Goal: Task Accomplishment & Management: Manage account settings

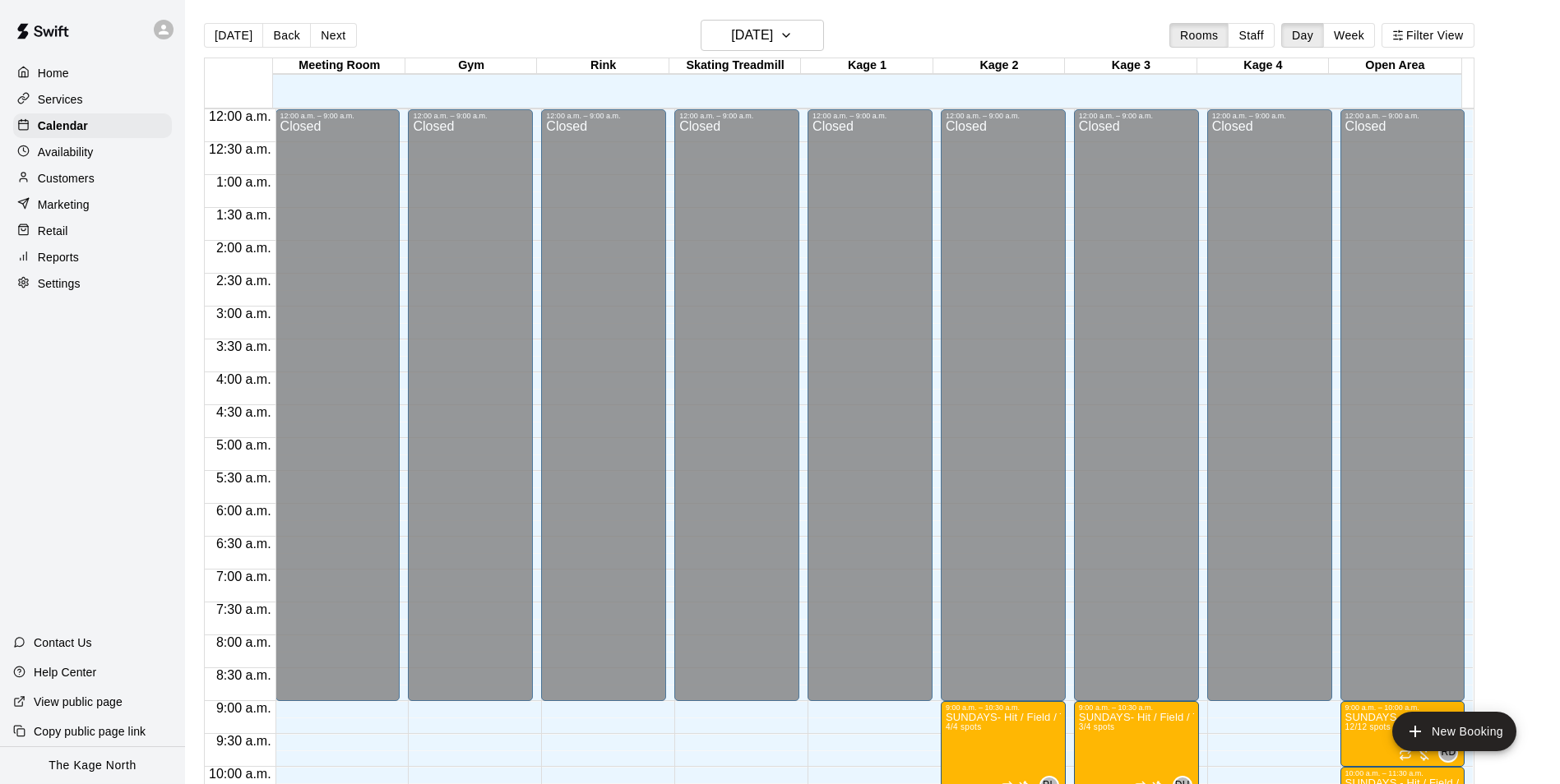
scroll to position [639, 0]
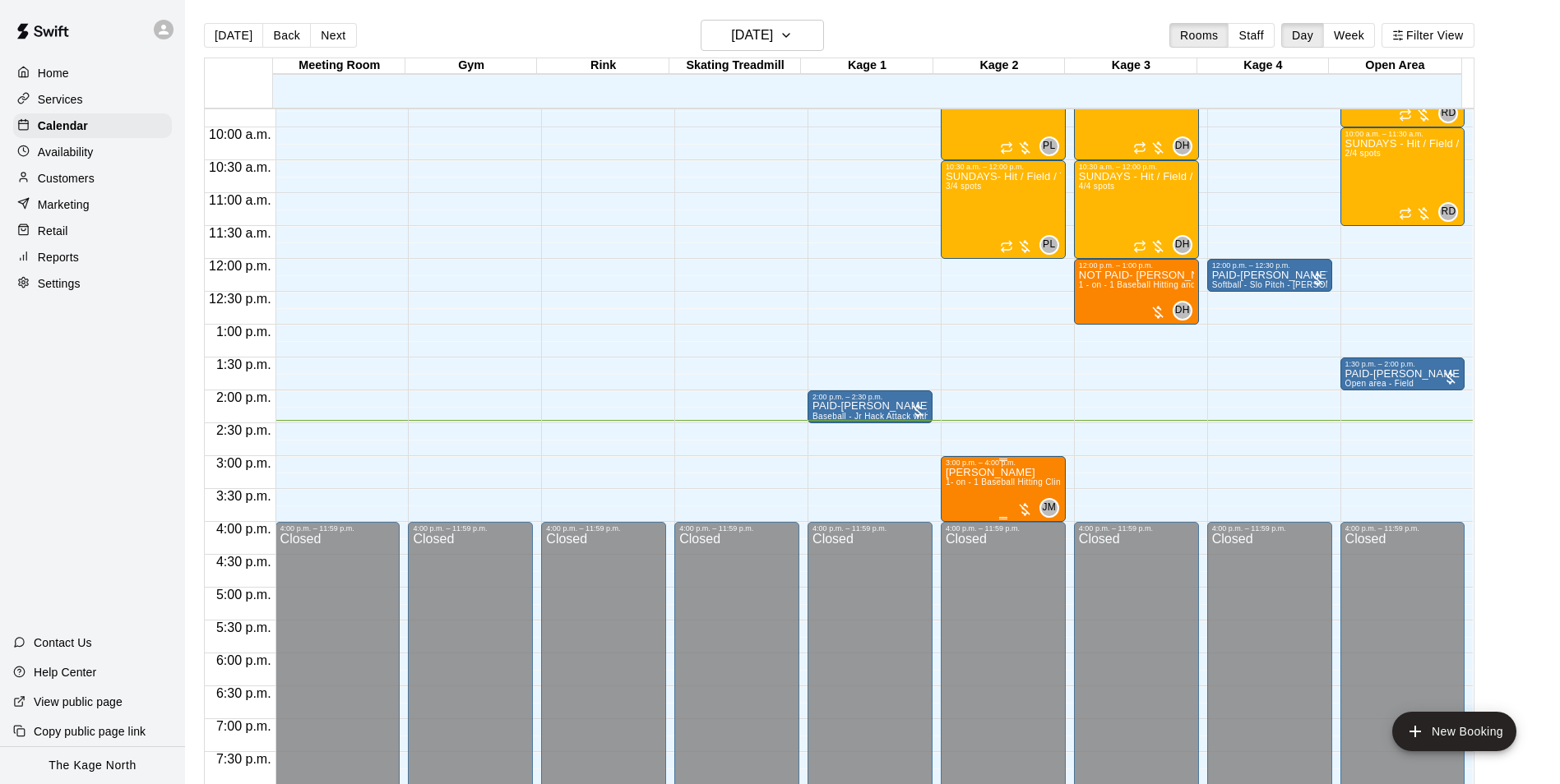
click at [1025, 466] on div "3:00 p.m. – 4:00 p.m." at bounding box center [1003, 462] width 115 height 8
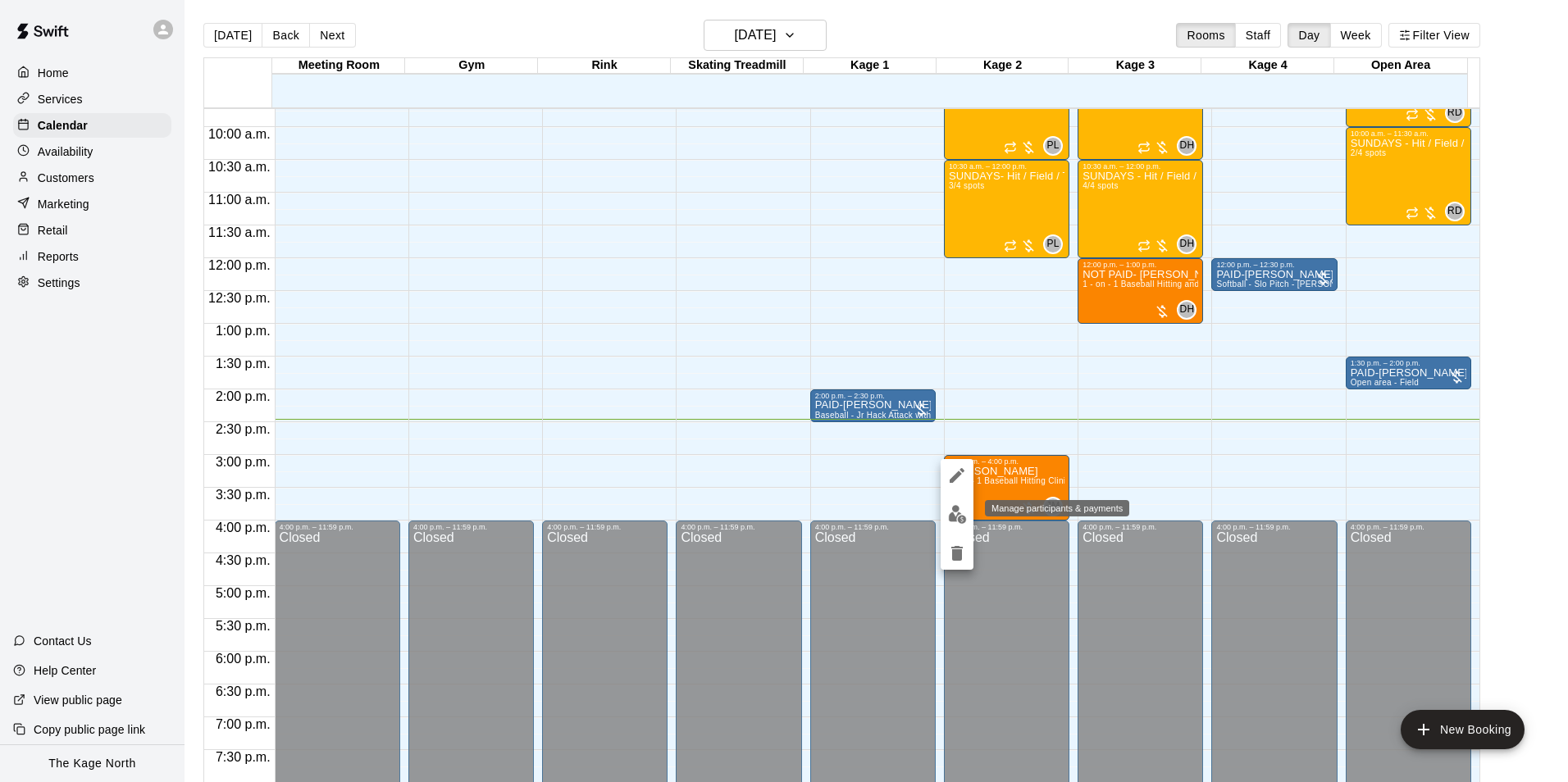
click at [947, 517] on img "edit" at bounding box center [957, 515] width 19 height 19
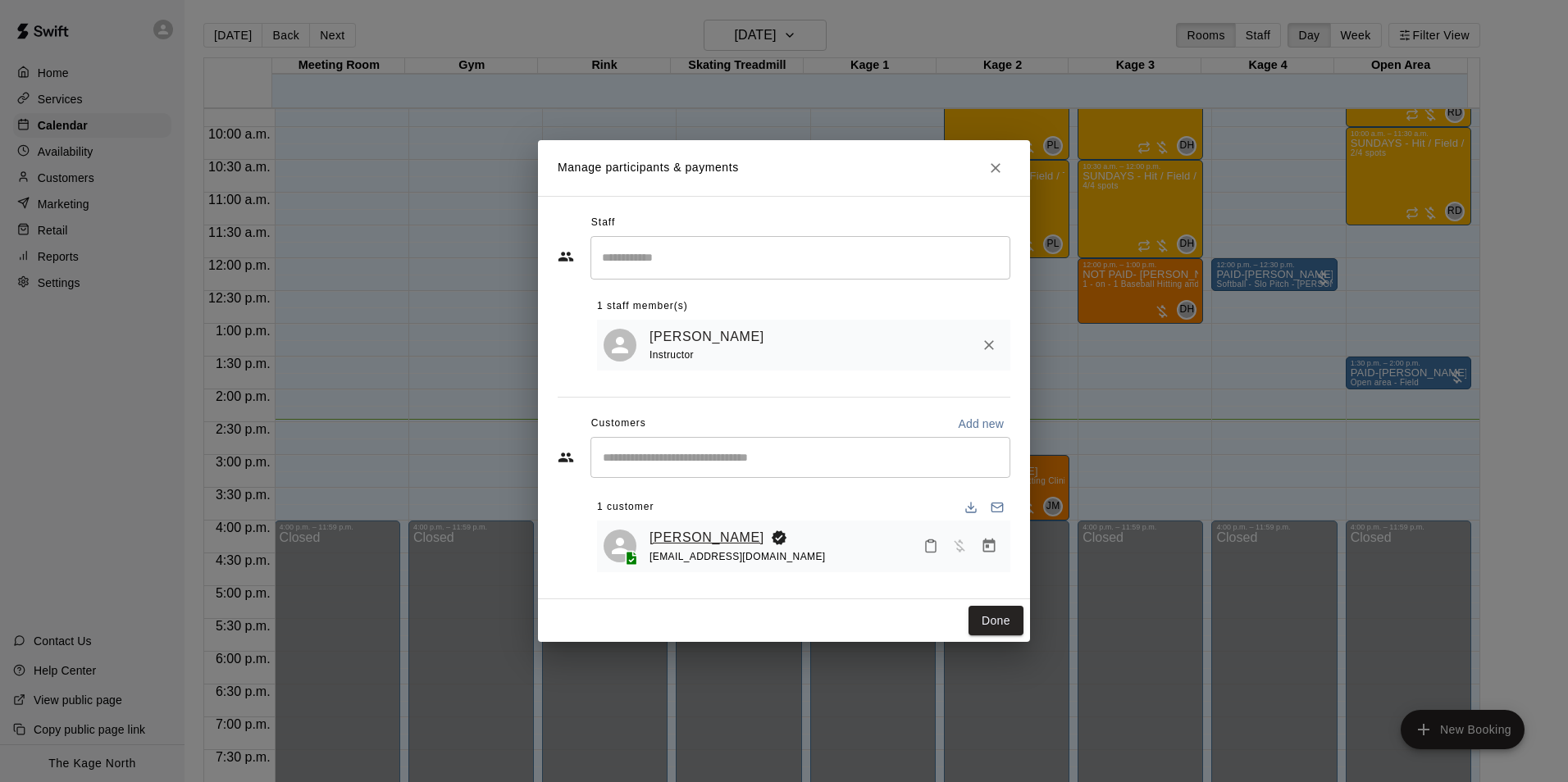
click at [682, 536] on link "[PERSON_NAME]" at bounding box center [706, 537] width 114 height 21
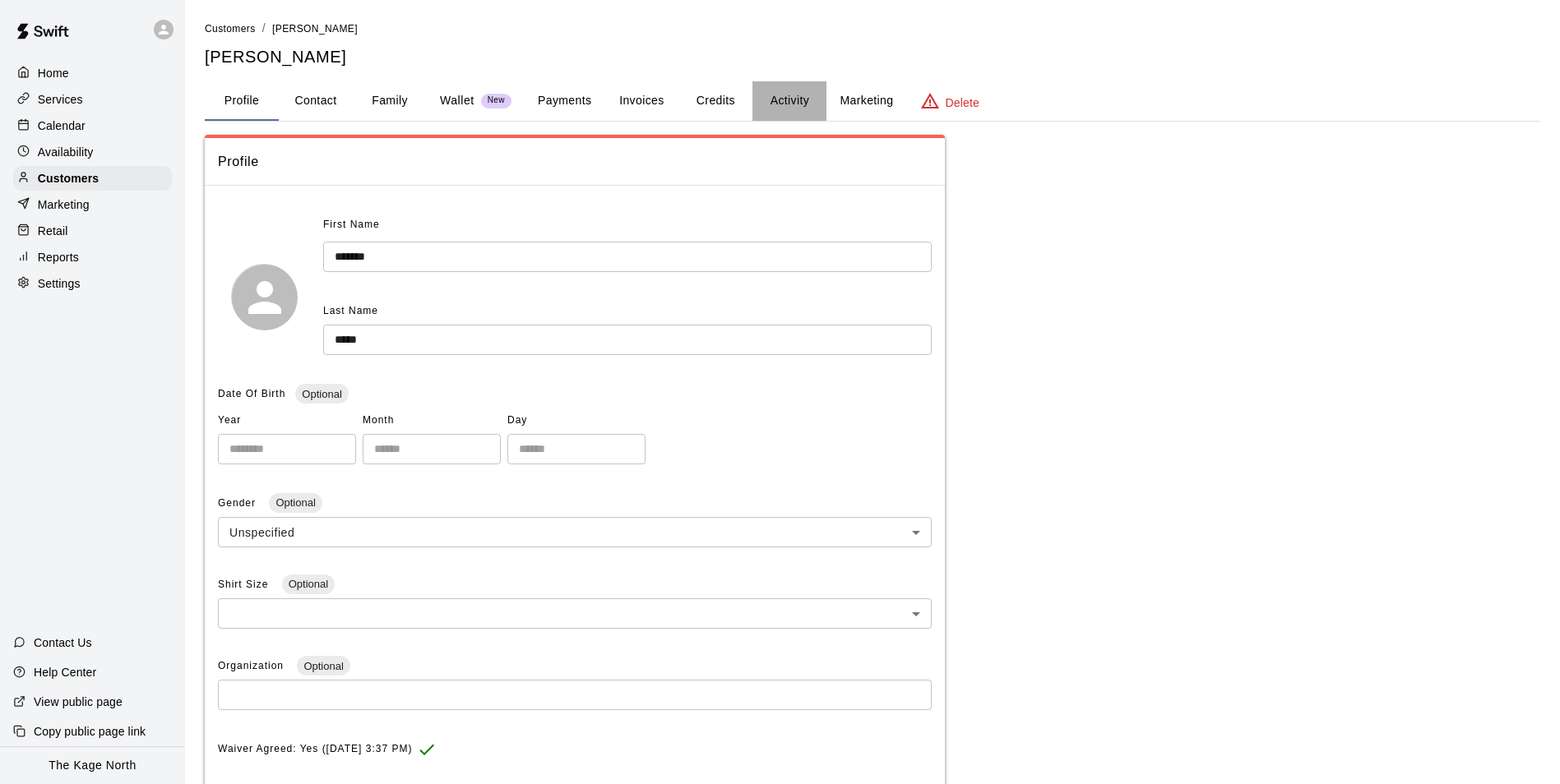
click at [785, 103] on button "Activity" at bounding box center [789, 101] width 74 height 39
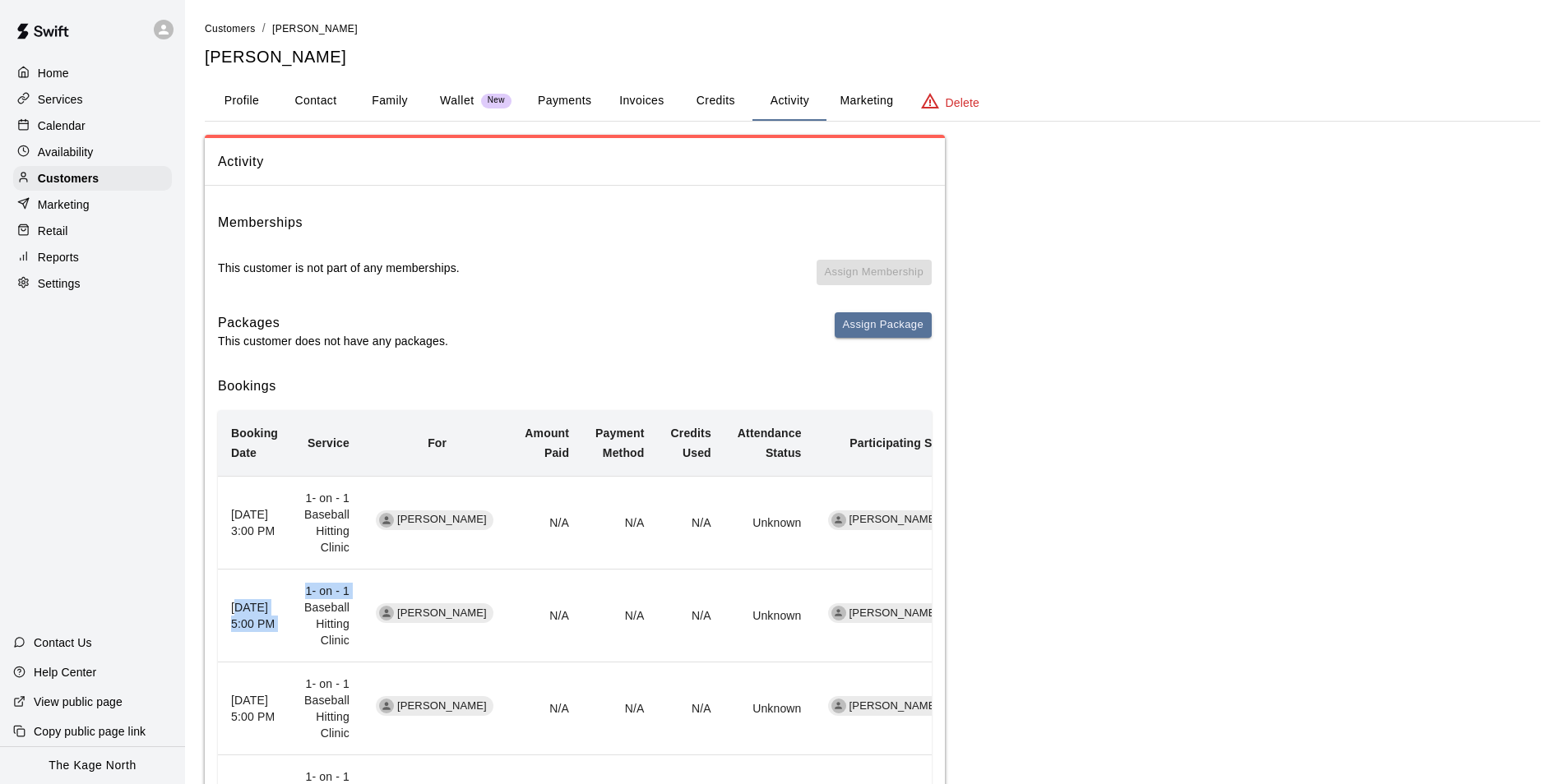
drag, startPoint x: 237, startPoint y: 600, endPoint x: 303, endPoint y: 602, distance: 66.0
click at [303, 602] on tr "[DATE] 5:00 PM 1- on - 1 Baseball Hitting Clinic [PERSON_NAME] N/A N/A N/A Unkn…" at bounding box center [591, 616] width 746 height 93
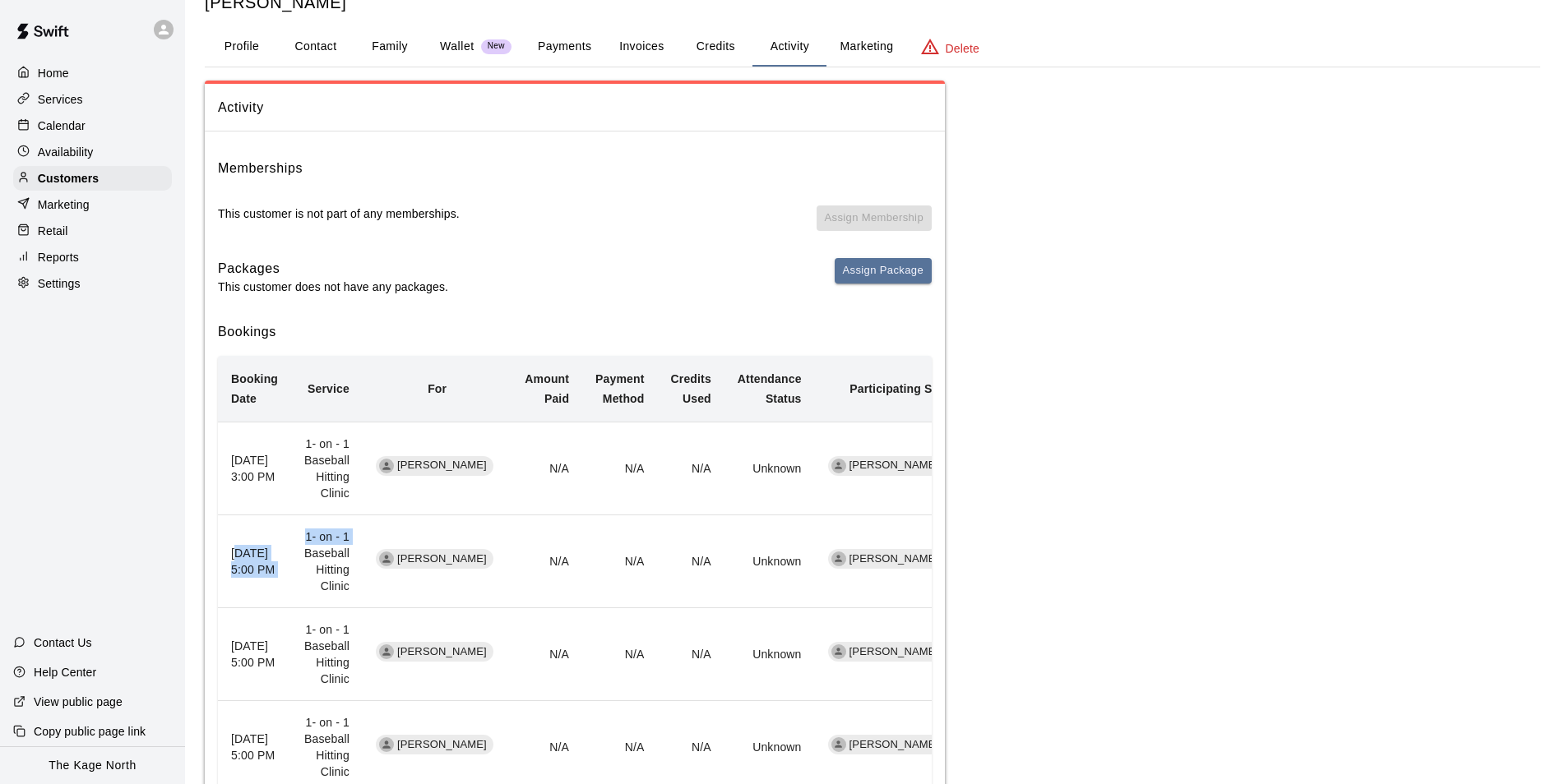
scroll to position [82, 0]
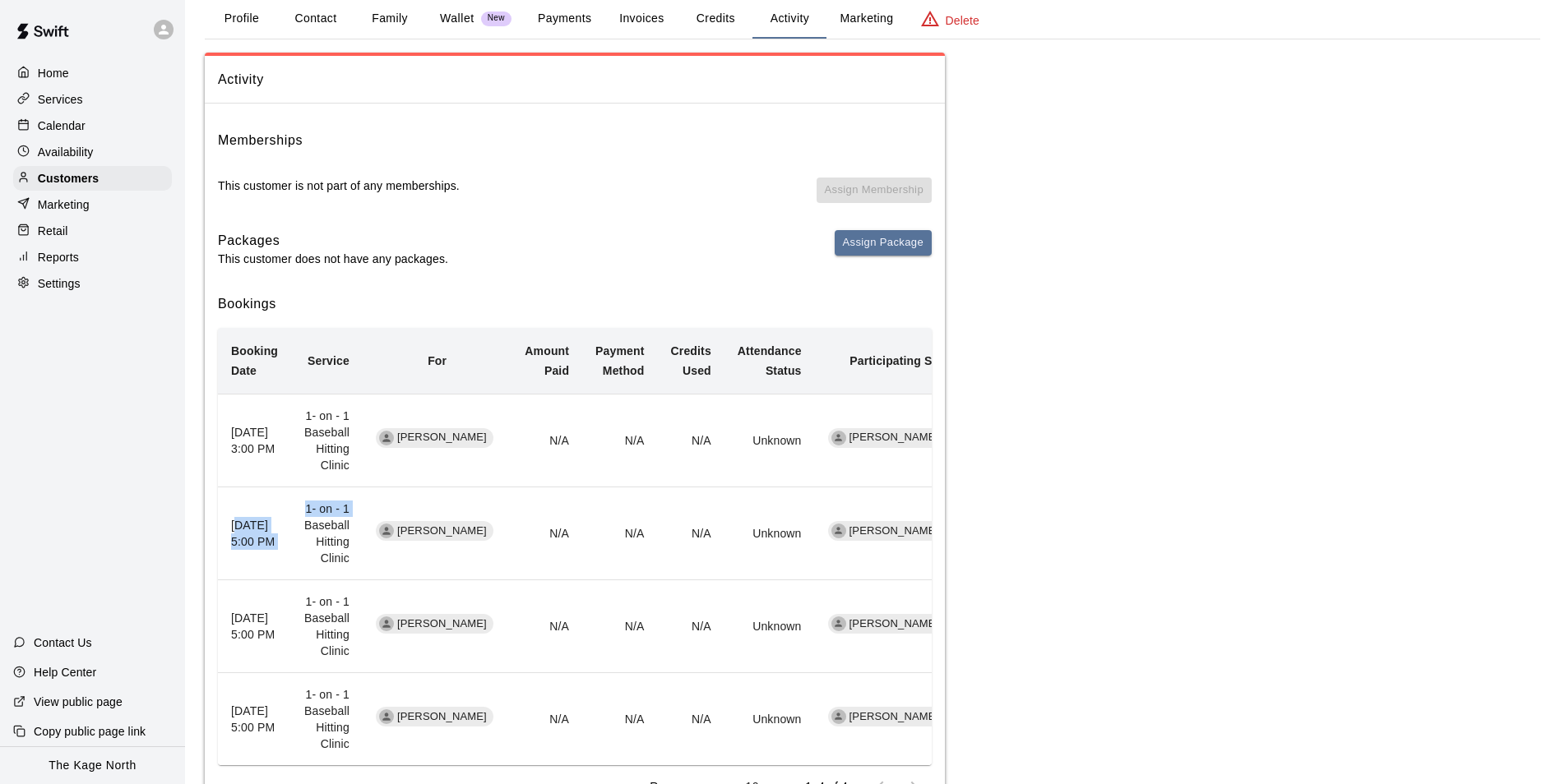
click at [96, 132] on div "Calendar" at bounding box center [92, 125] width 159 height 25
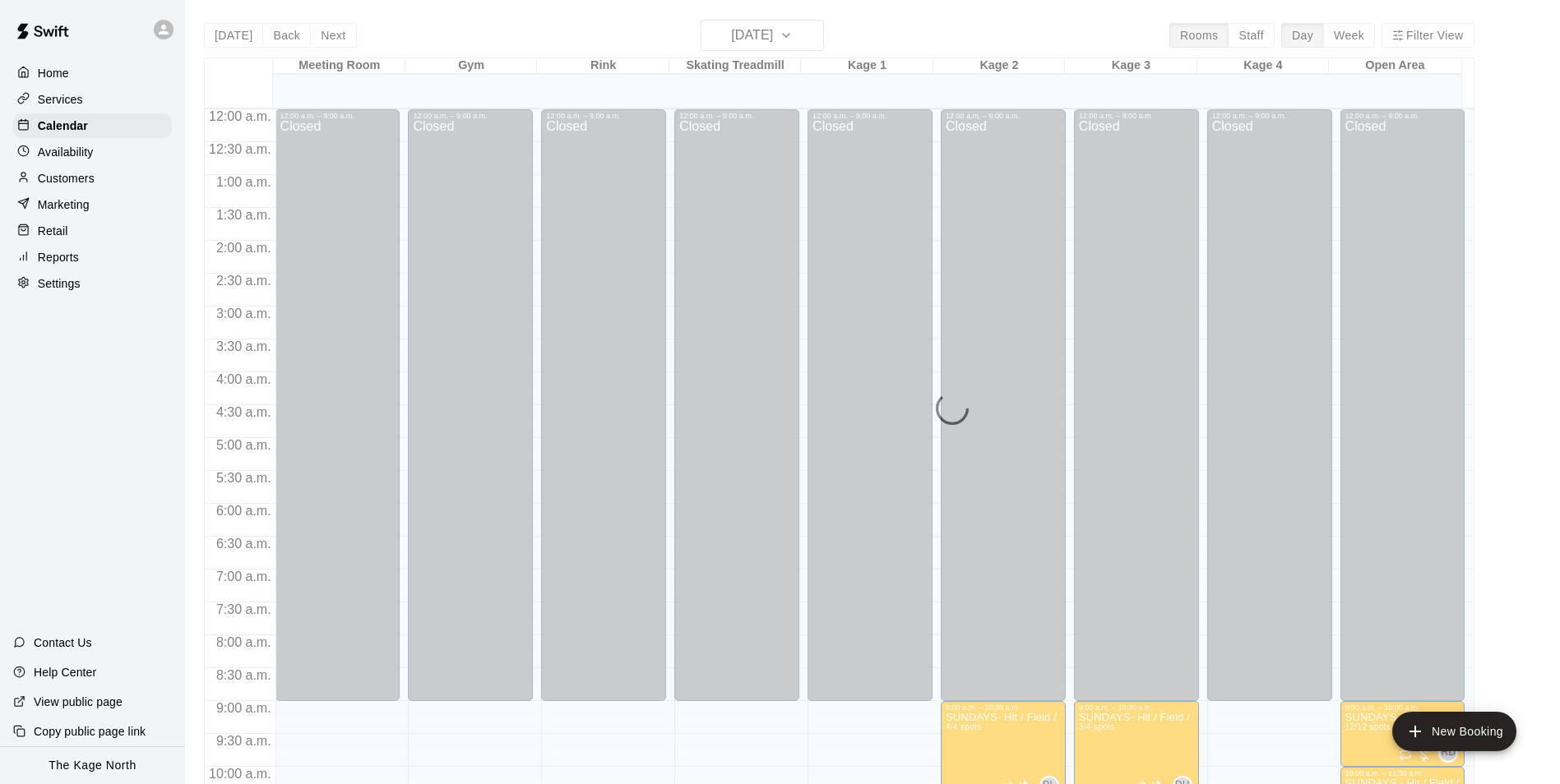
scroll to position [835, 0]
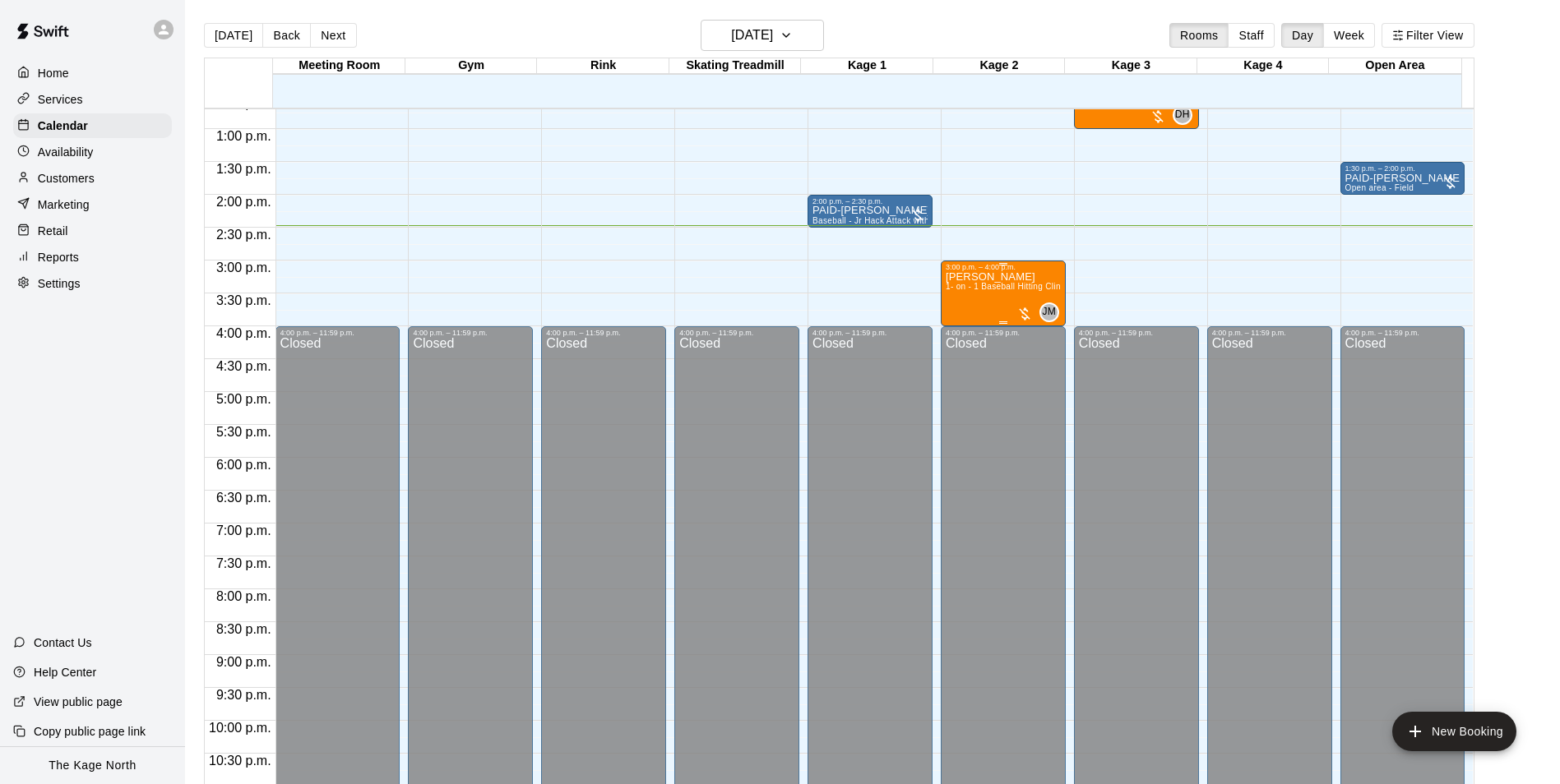
click at [955, 277] on p "[PERSON_NAME]" at bounding box center [1003, 277] width 115 height 0
click at [954, 298] on icon "edit" at bounding box center [960, 296] width 20 height 20
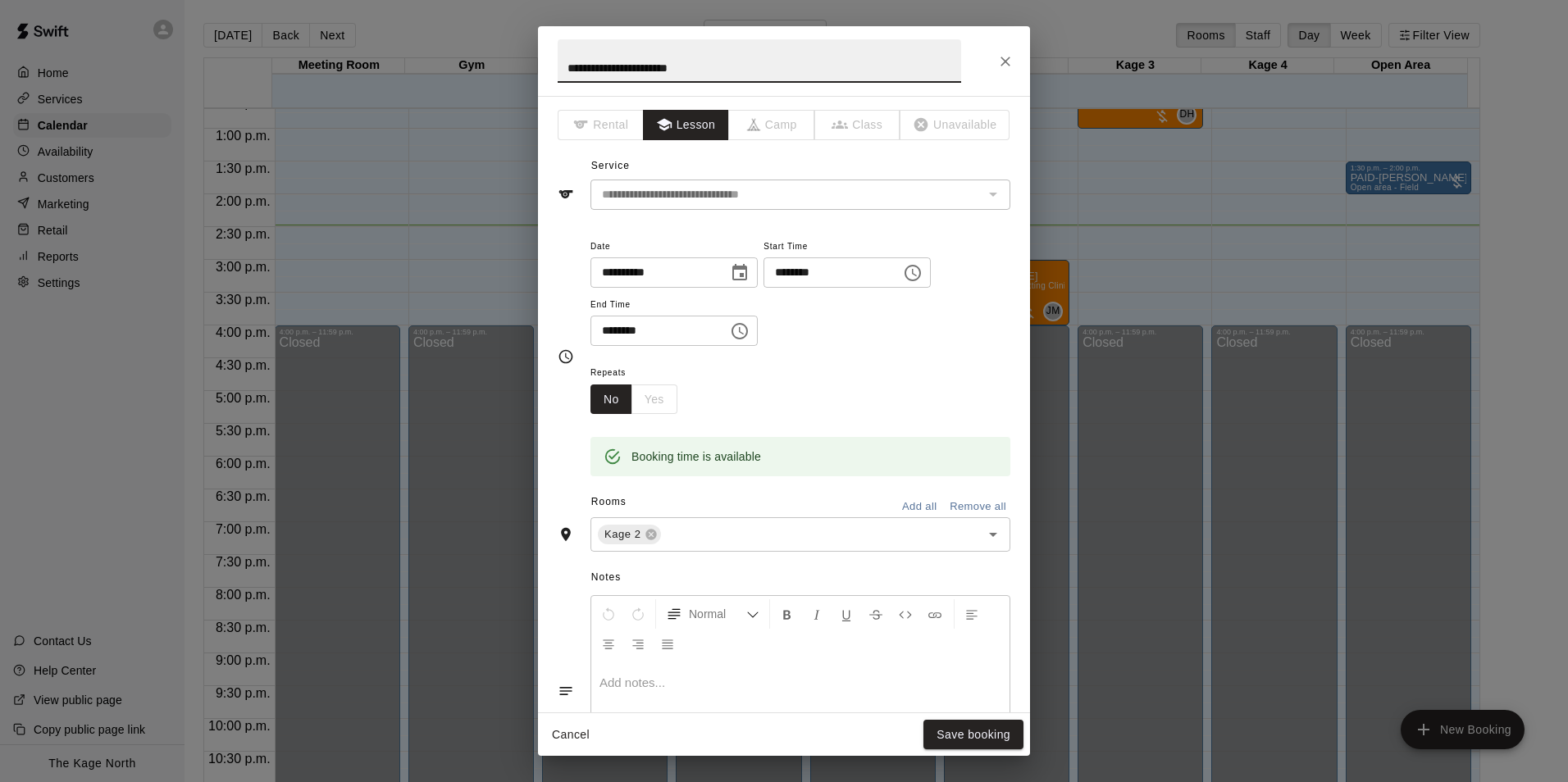
drag, startPoint x: 709, startPoint y: 66, endPoint x: 532, endPoint y: 55, distance: 177.3
click at [532, 55] on div "**********" at bounding box center [784, 391] width 1568 height 782
click at [565, 66] on input "**********" at bounding box center [760, 61] width 404 height 44
type input "**********"
click at [1009, 731] on button "Save booking" at bounding box center [973, 735] width 100 height 31
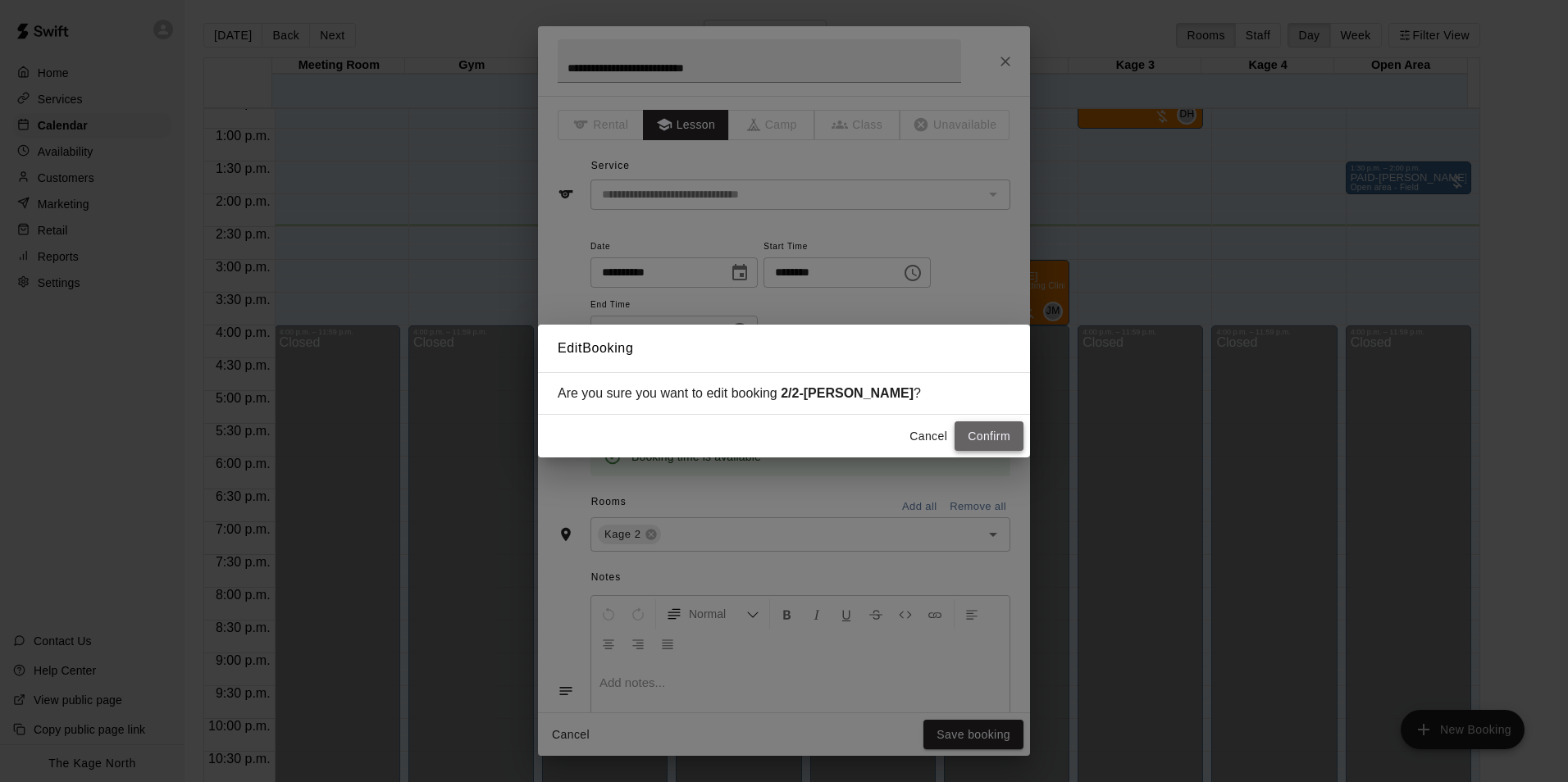
click at [990, 439] on button "Confirm" at bounding box center [989, 436] width 69 height 31
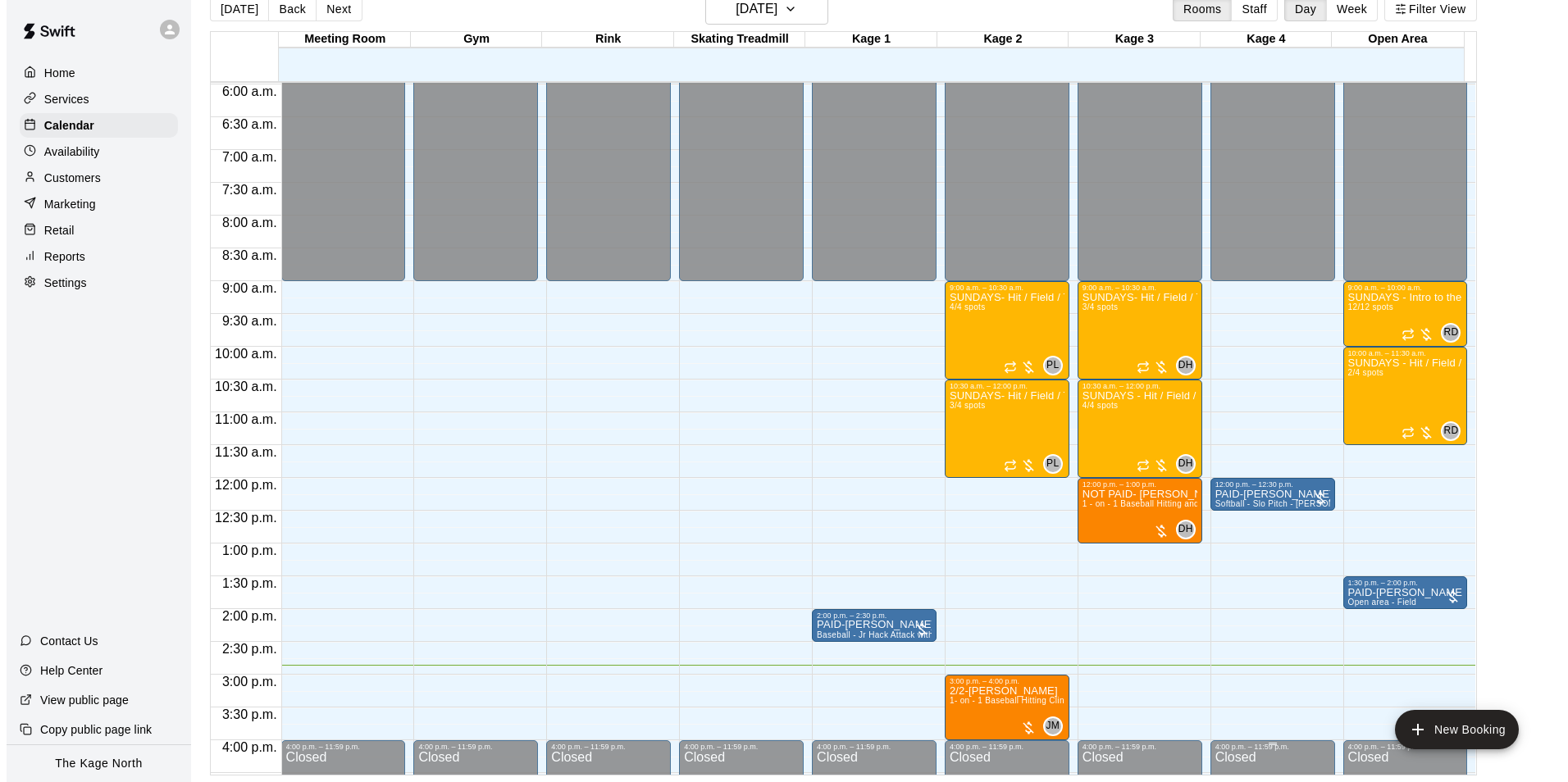
scroll to position [474, 0]
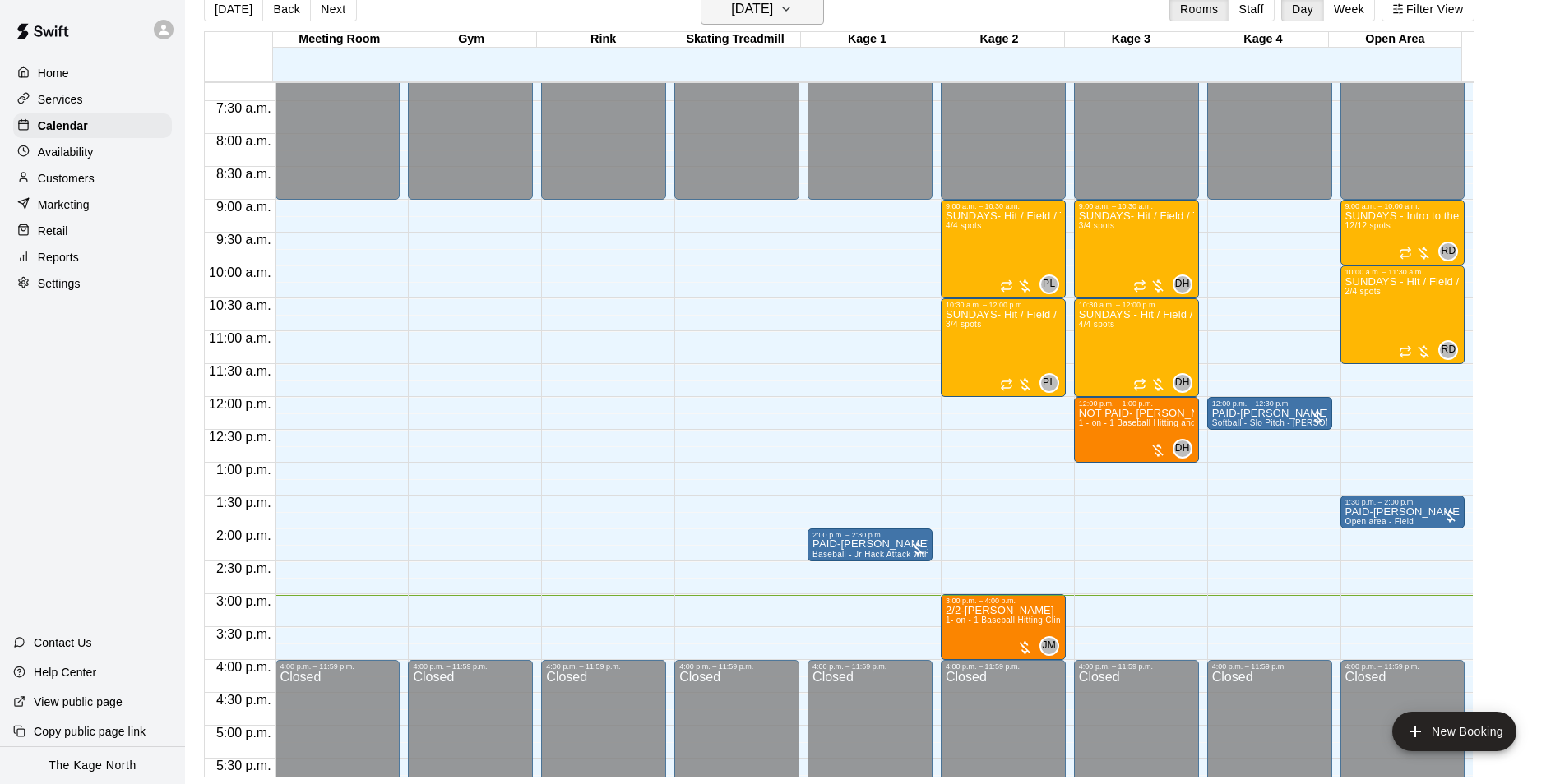
click at [804, 10] on button "[DATE]" at bounding box center [762, 9] width 124 height 32
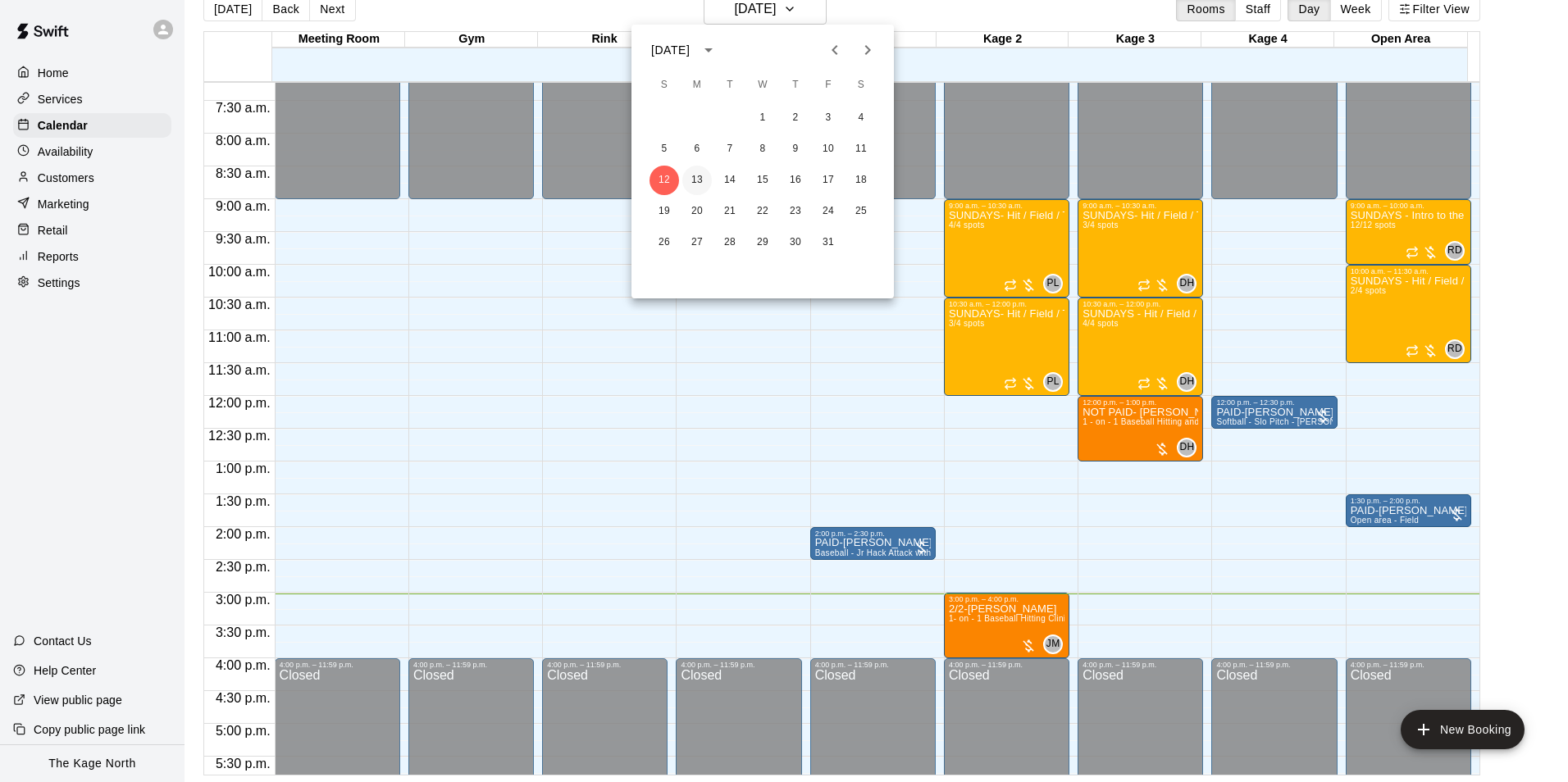
click at [696, 179] on button "13" at bounding box center [697, 181] width 30 height 30
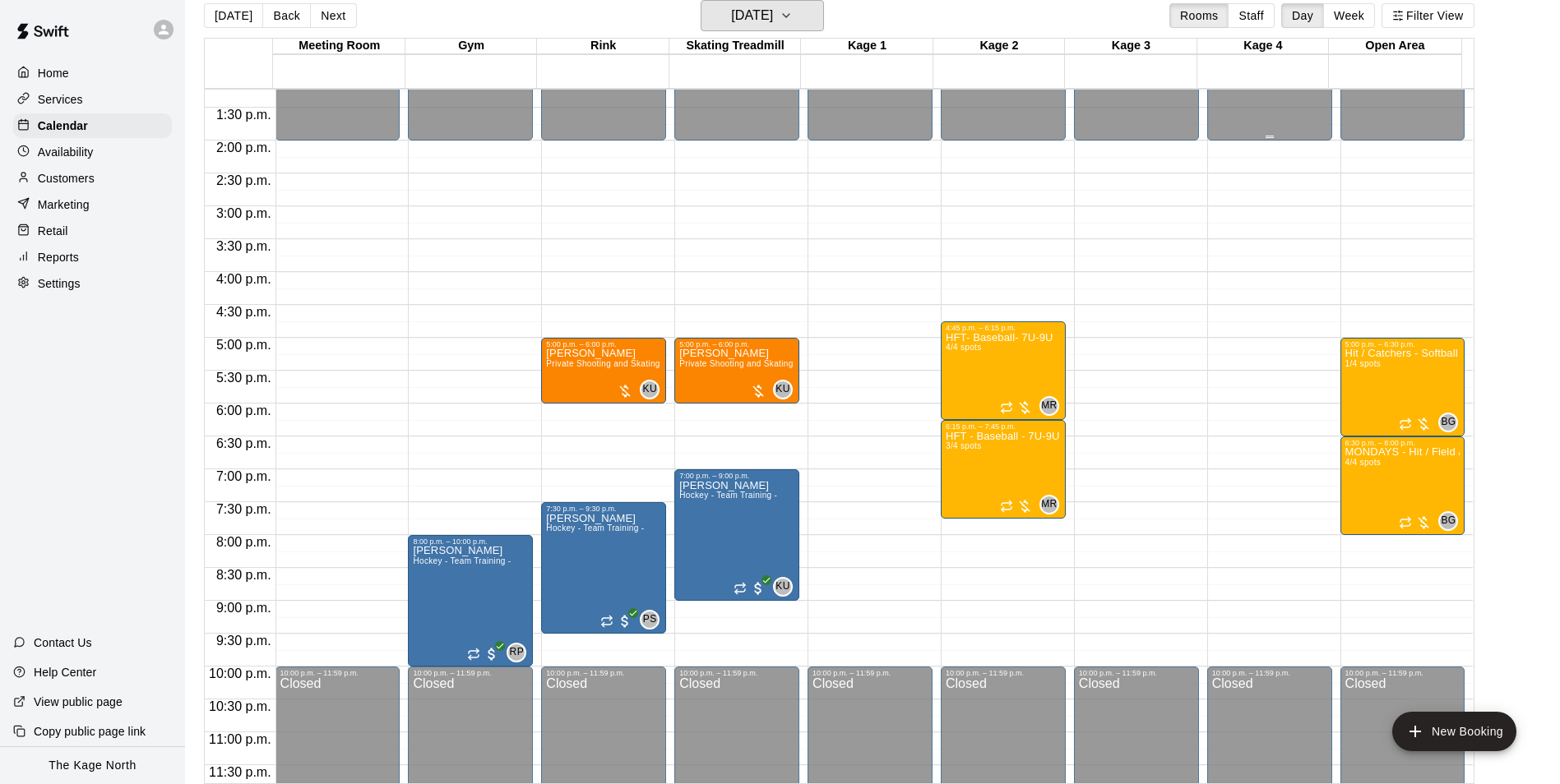
scroll to position [886, 0]
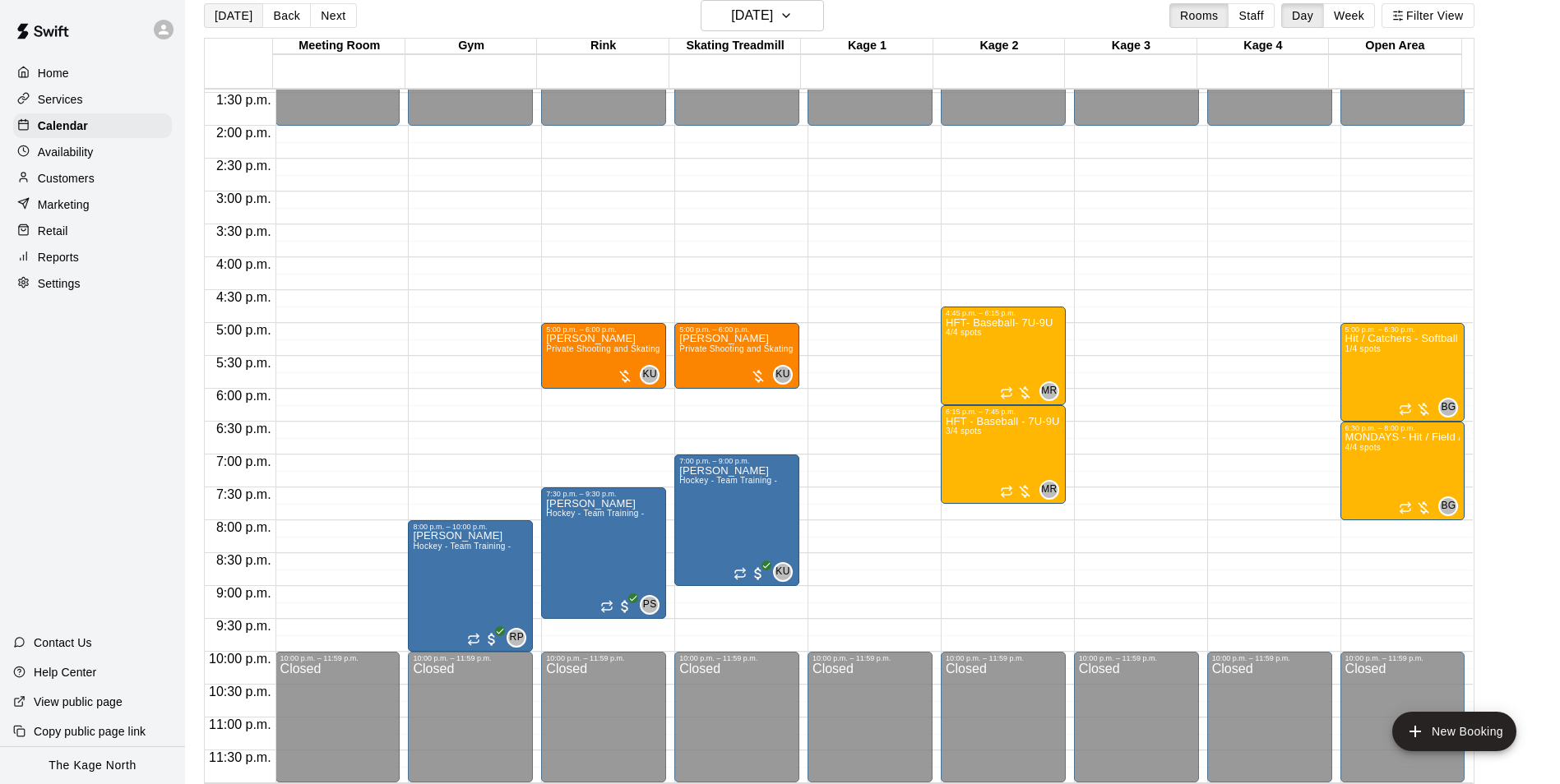
click at [215, 13] on button "[DATE]" at bounding box center [234, 16] width 60 height 25
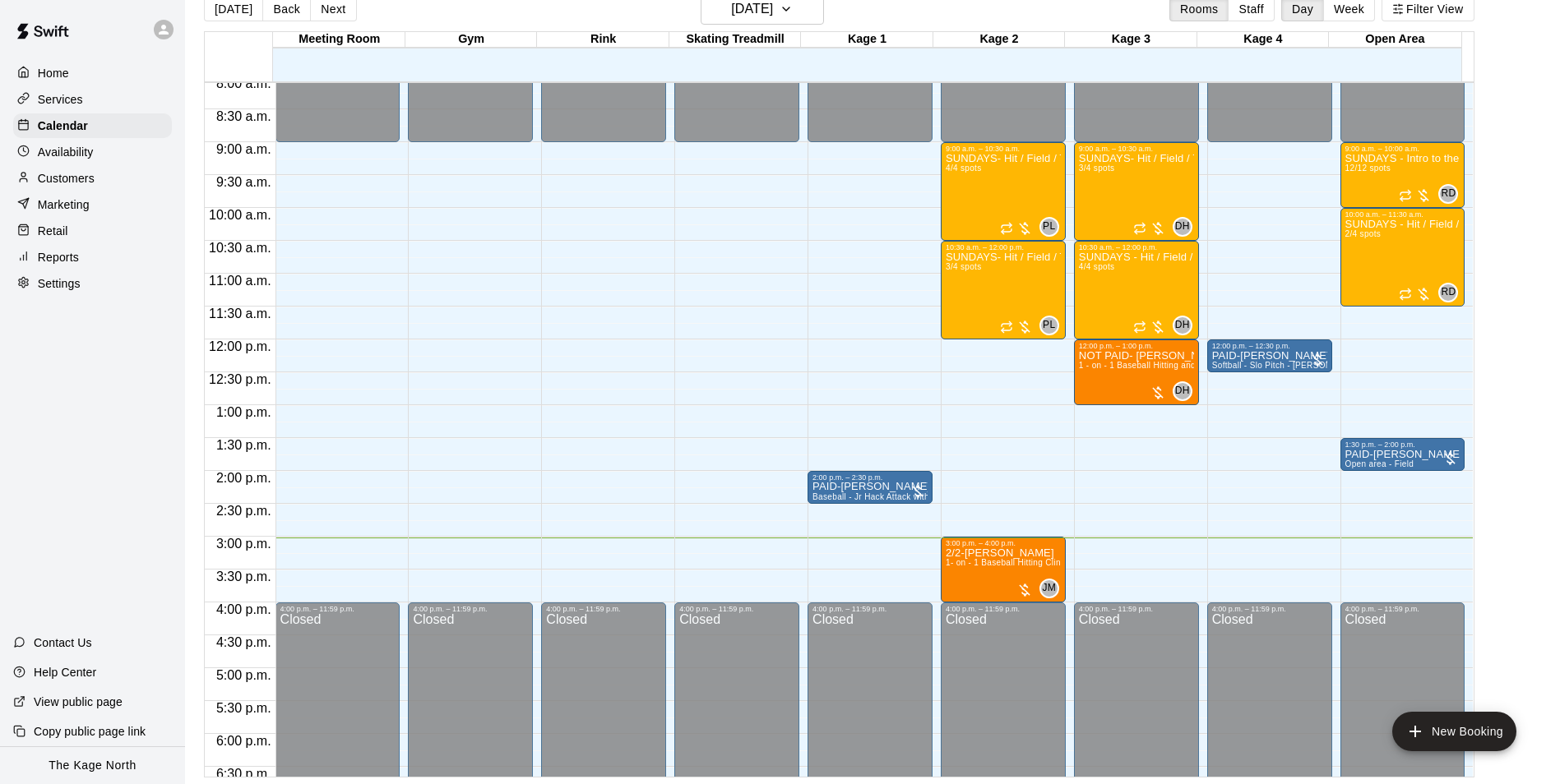
scroll to position [557, 0]
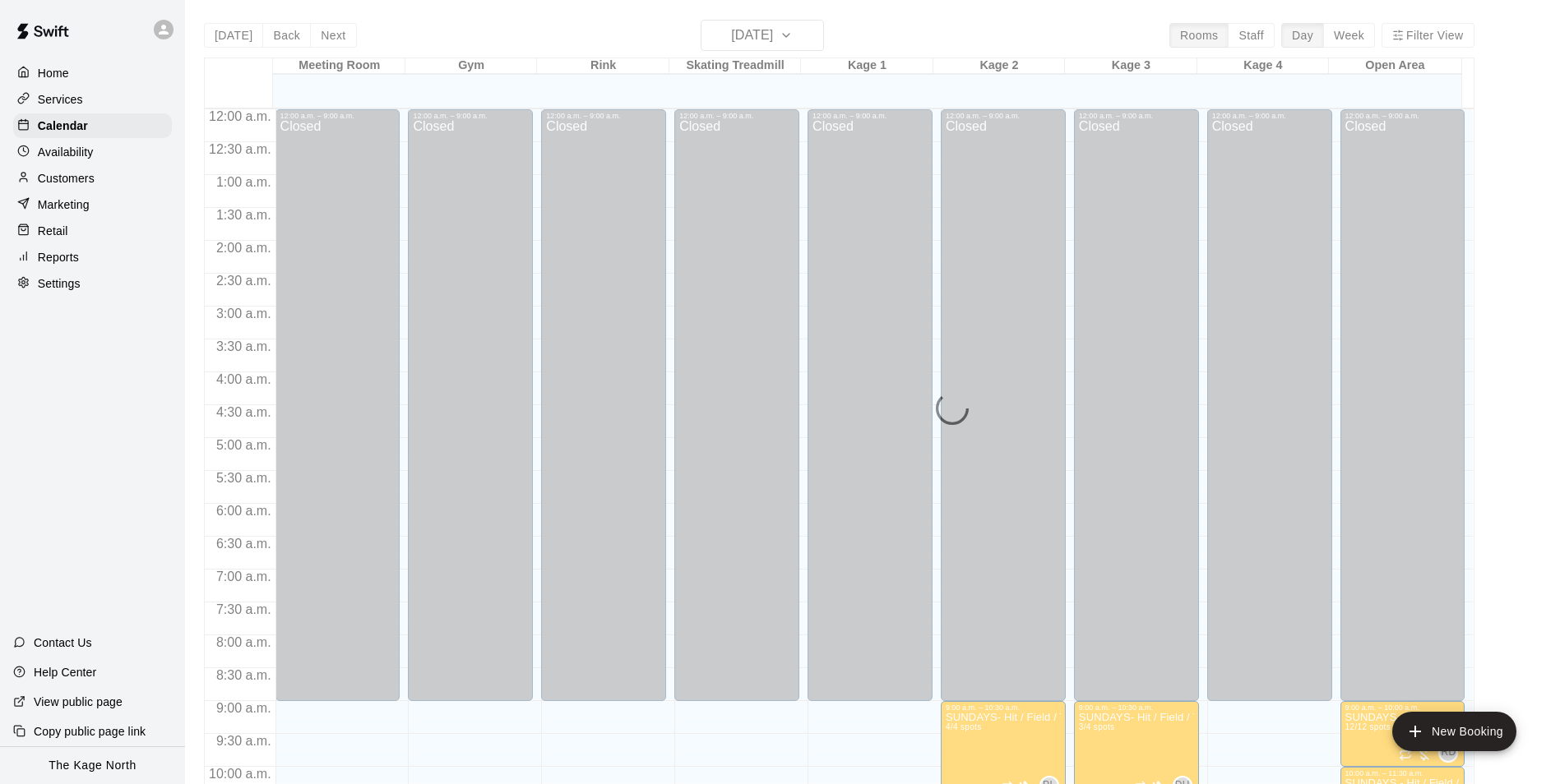
scroll to position [660, 0]
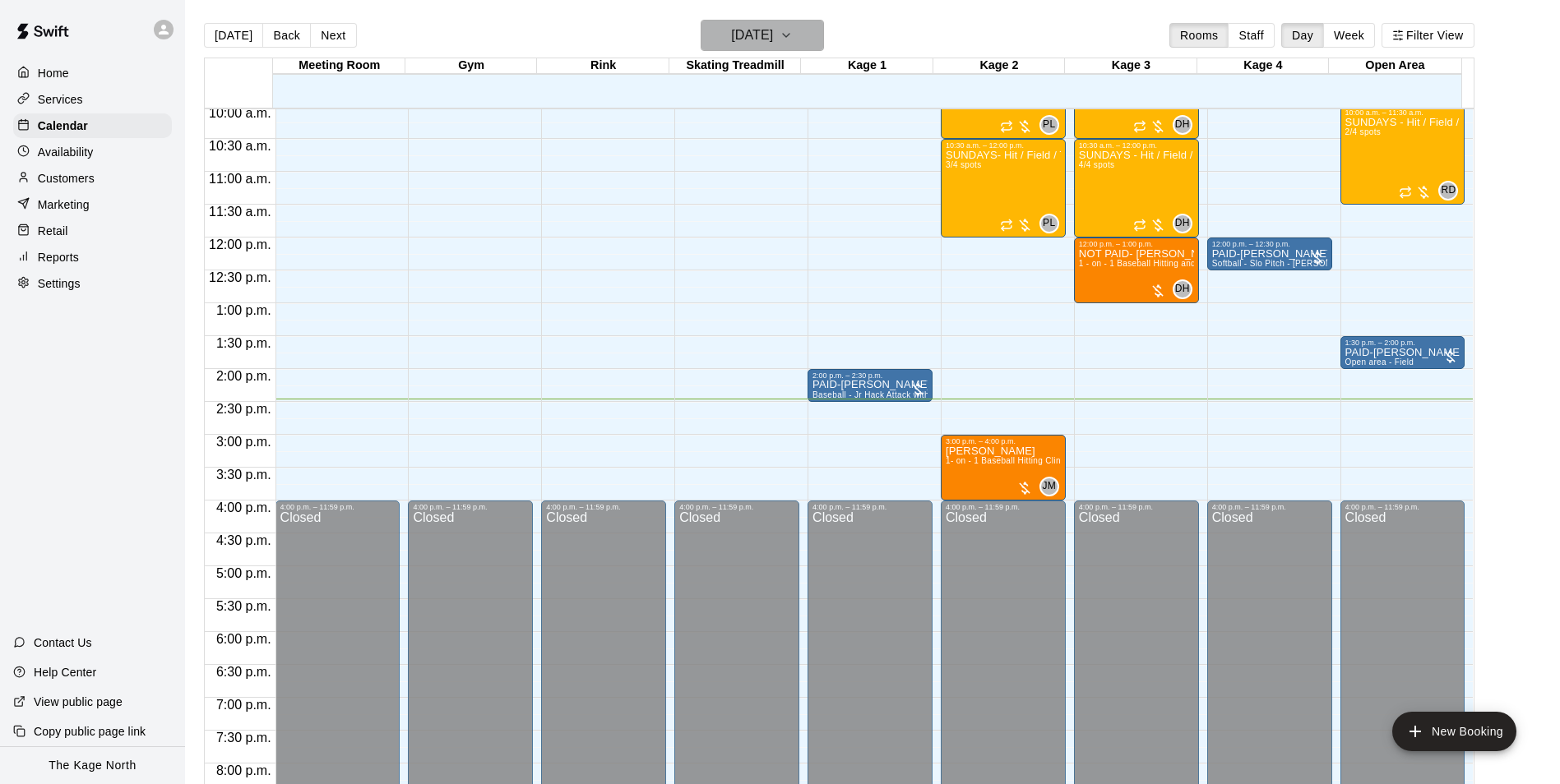
click at [747, 32] on h6 "[DATE]" at bounding box center [752, 35] width 42 height 23
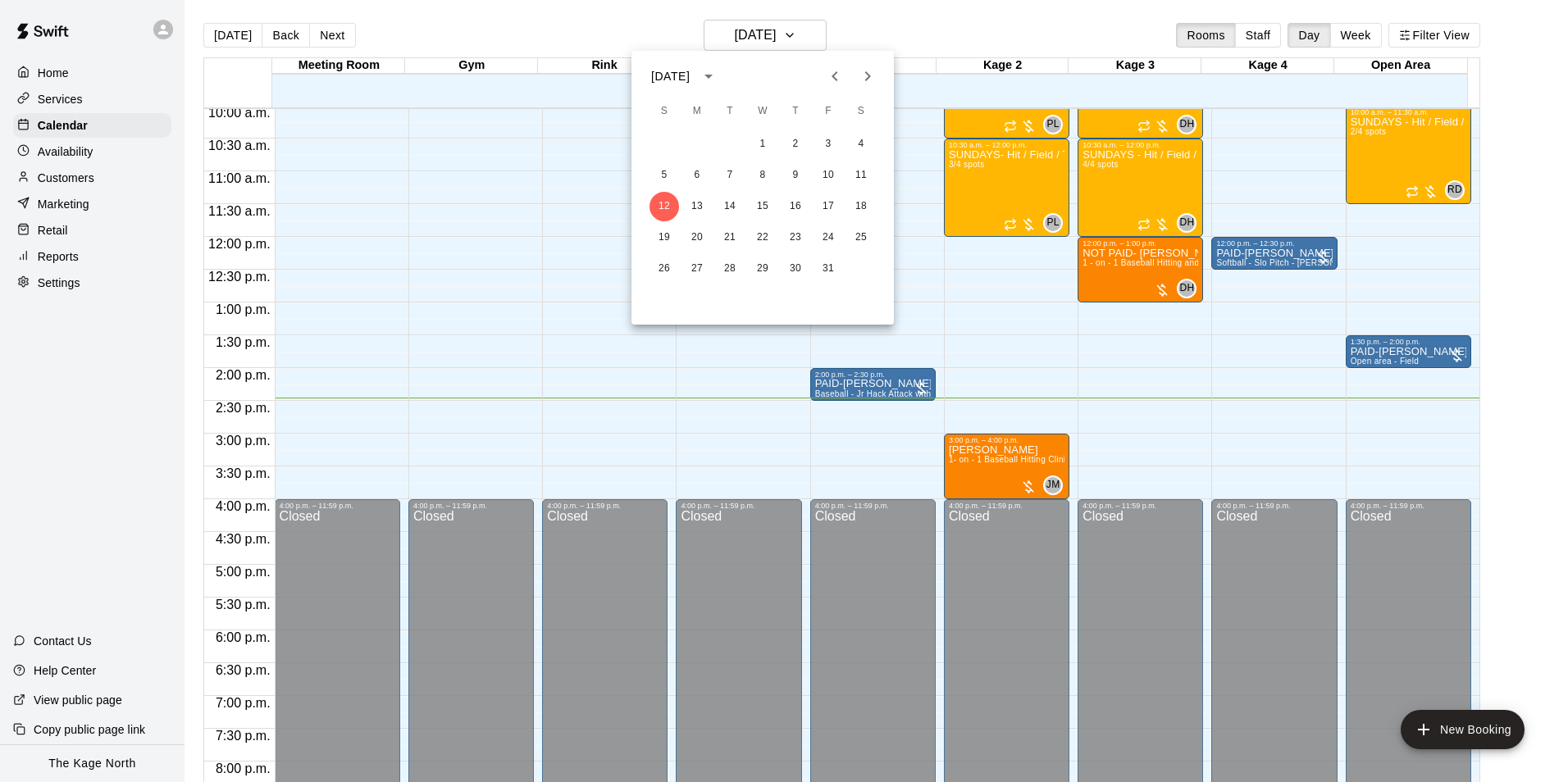
click at [833, 74] on icon "Previous month" at bounding box center [834, 76] width 6 height 10
click at [758, 149] on button "3" at bounding box center [763, 144] width 30 height 30
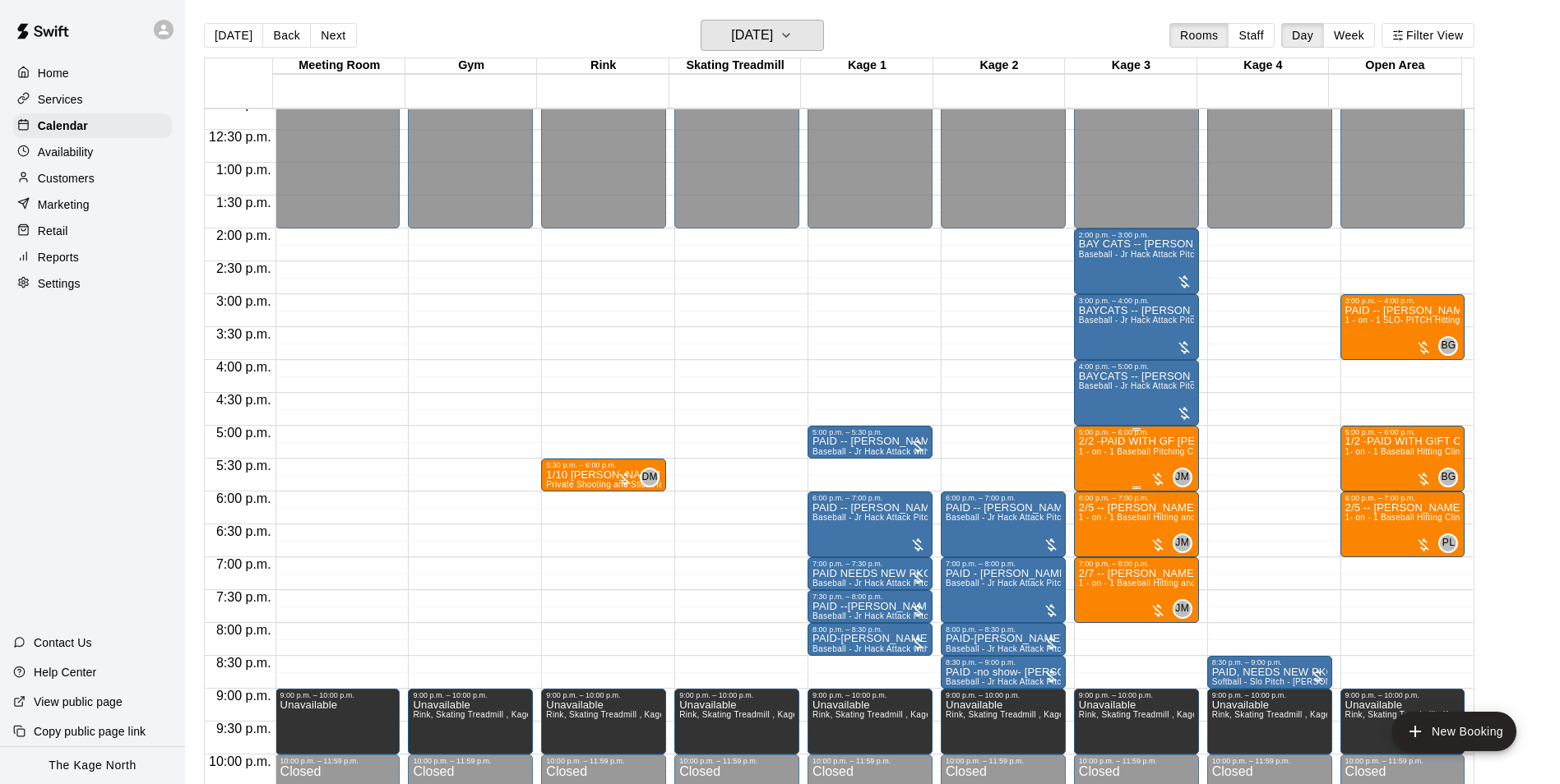
scroll to position [825, 0]
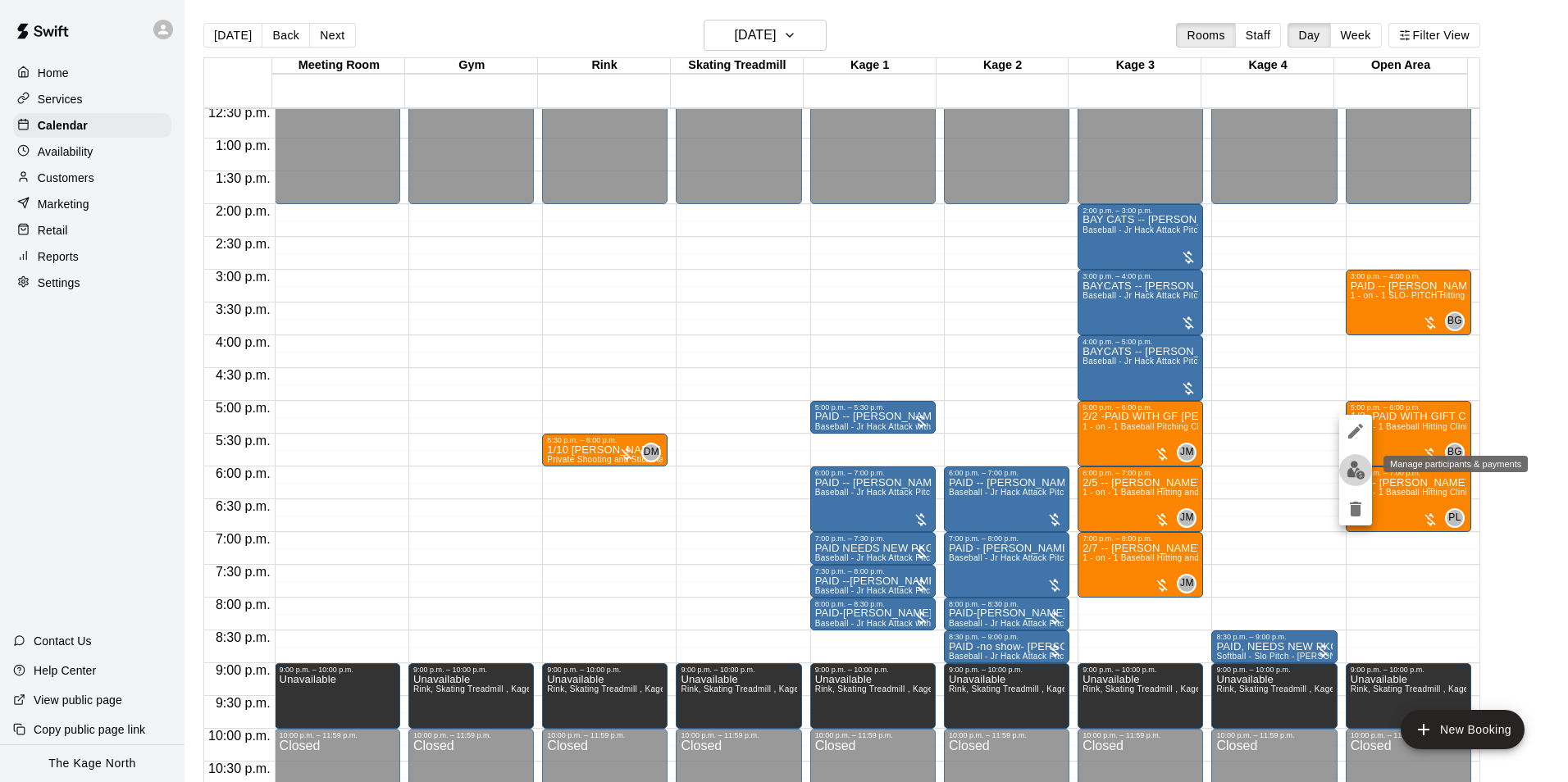
click at [1352, 470] on img "edit" at bounding box center [1356, 470] width 19 height 19
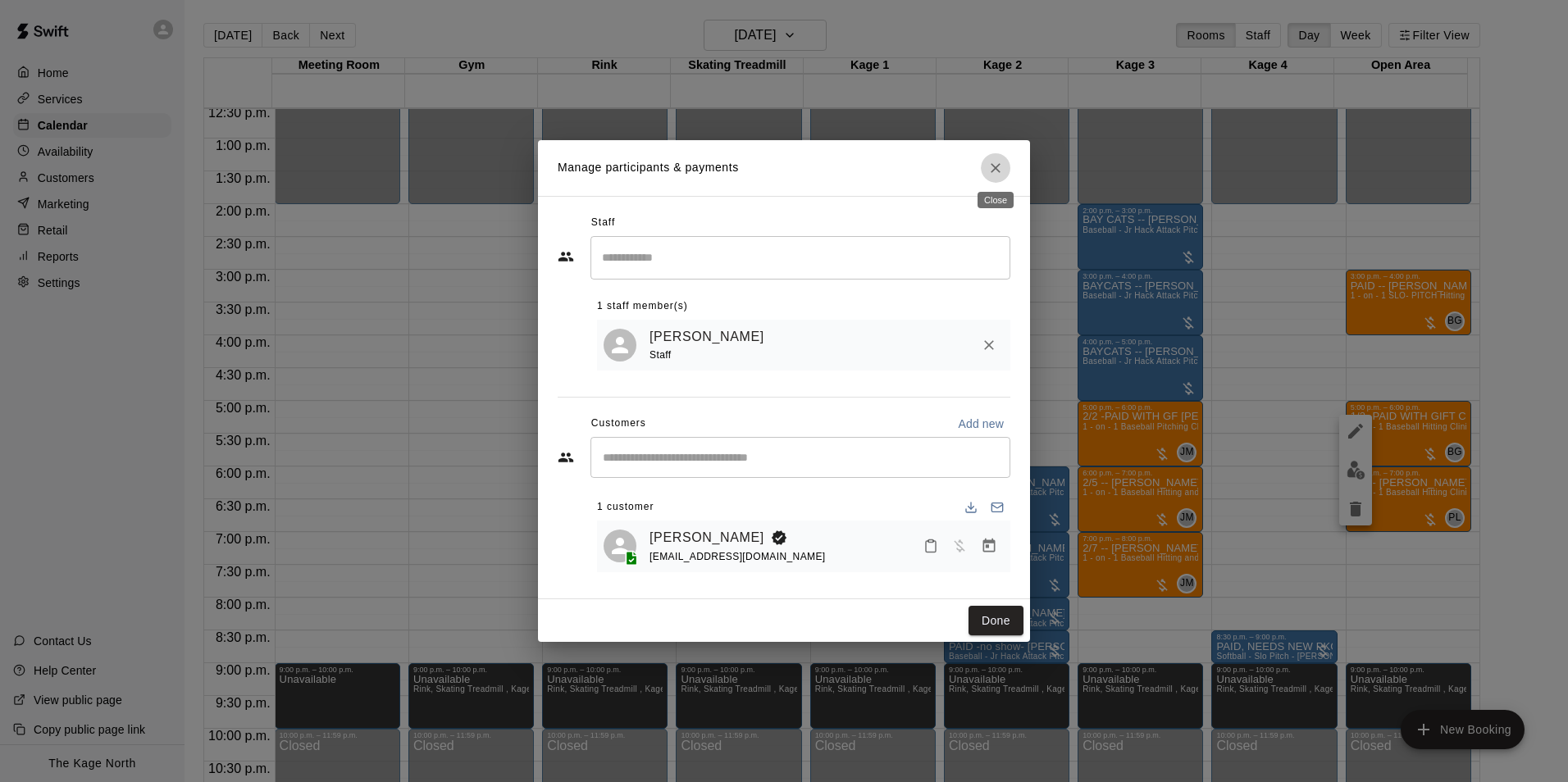
click at [994, 161] on icon "Close" at bounding box center [996, 168] width 17 height 17
